Goal: Find specific page/section: Find specific page/section

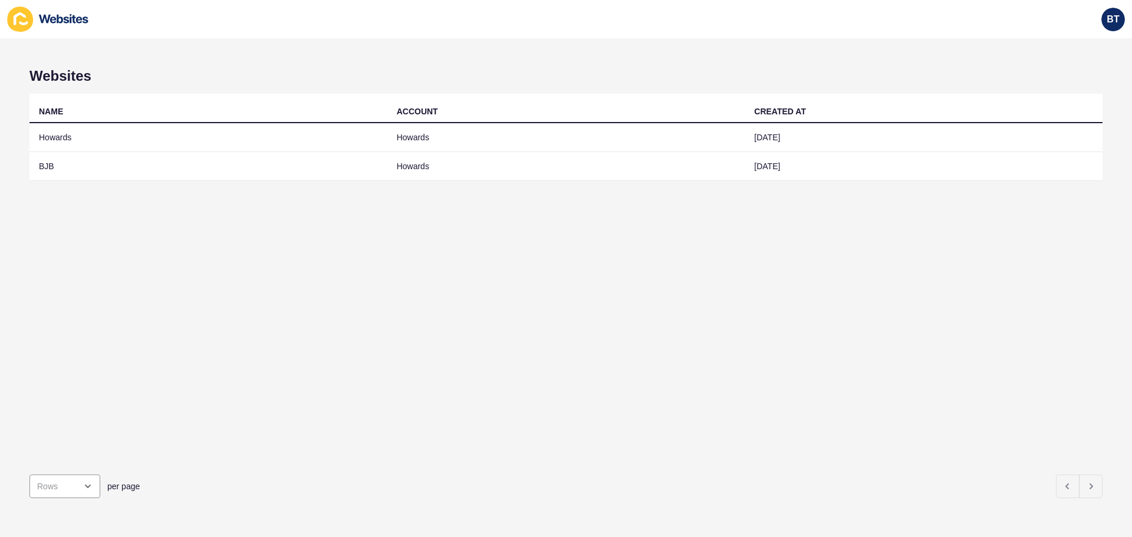
click at [40, 167] on td "BJB" at bounding box center [208, 166] width 358 height 29
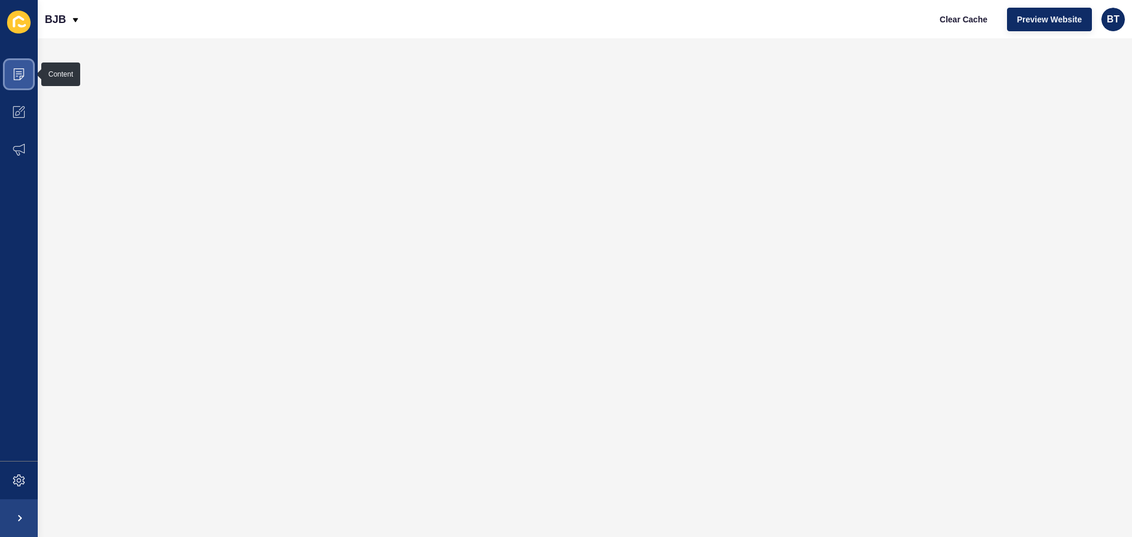
click at [19, 73] on icon at bounding box center [19, 74] width 12 height 12
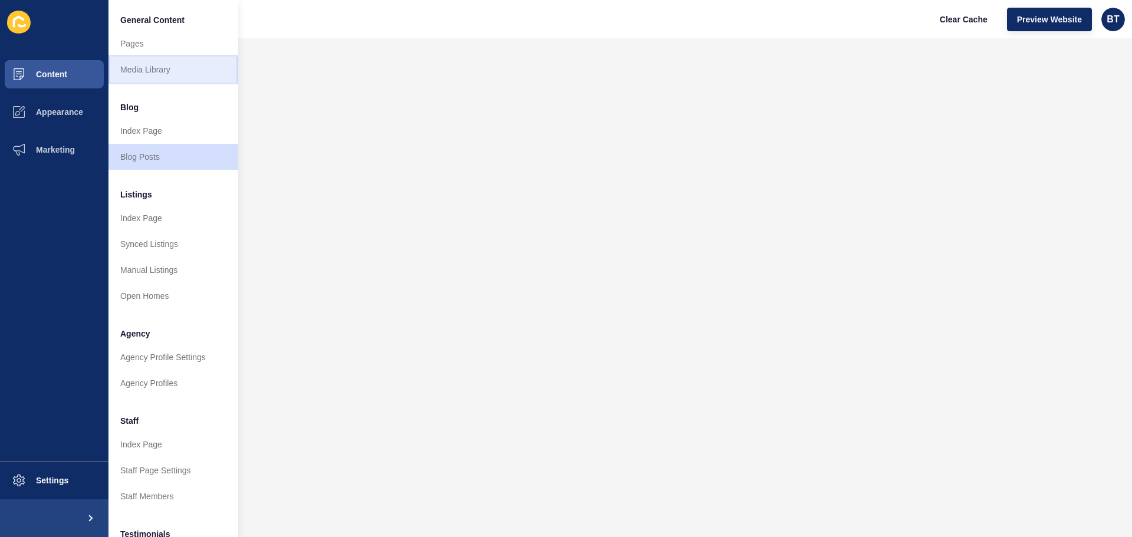
click at [150, 67] on link "Media Library" at bounding box center [174, 70] width 130 height 26
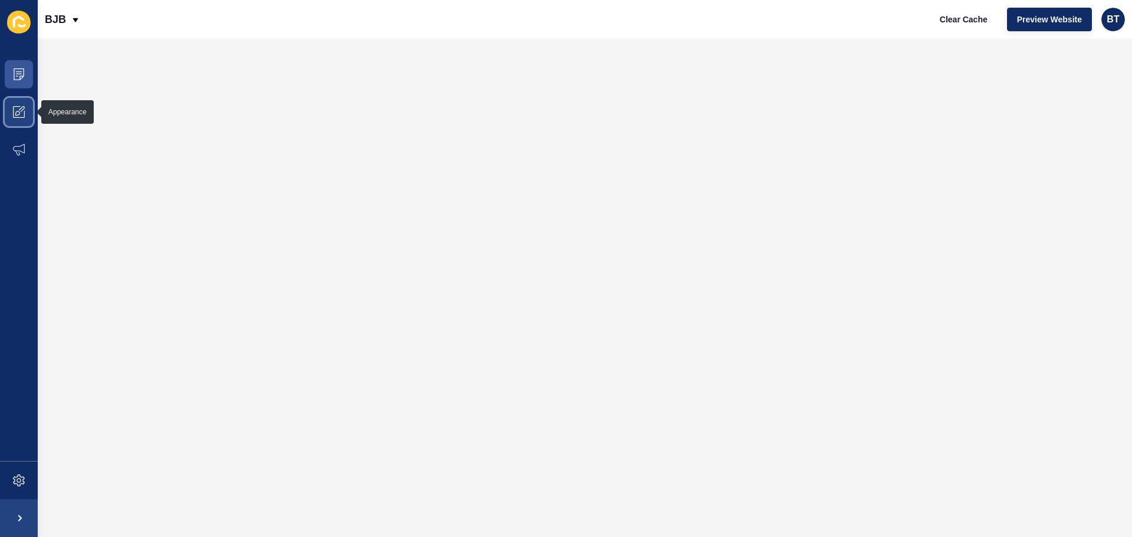
click at [17, 109] on icon at bounding box center [19, 112] width 12 height 12
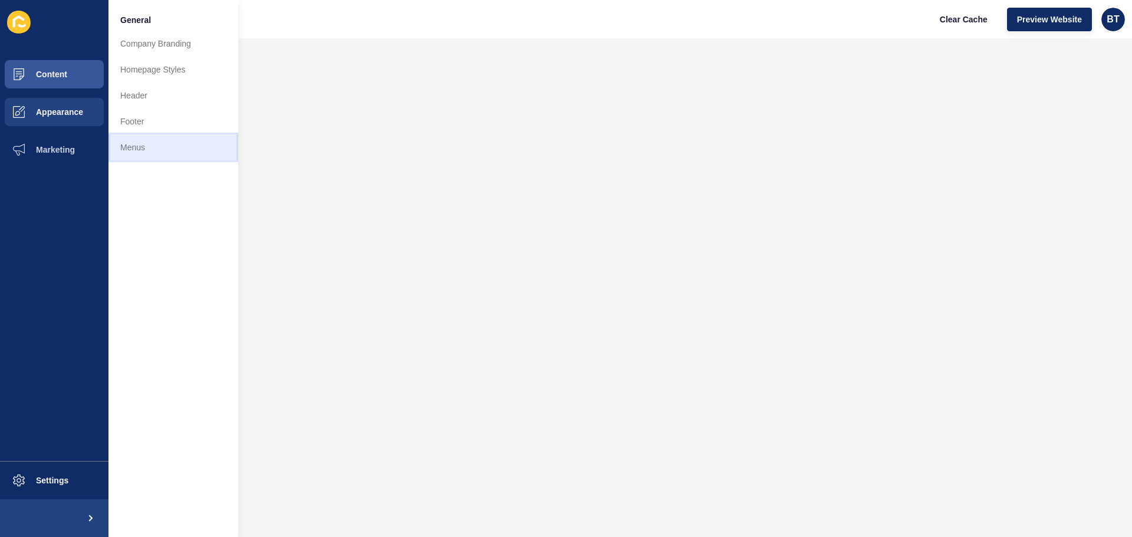
click at [137, 148] on link "Menus" at bounding box center [174, 147] width 130 height 26
